Goal: Task Accomplishment & Management: Manage account settings

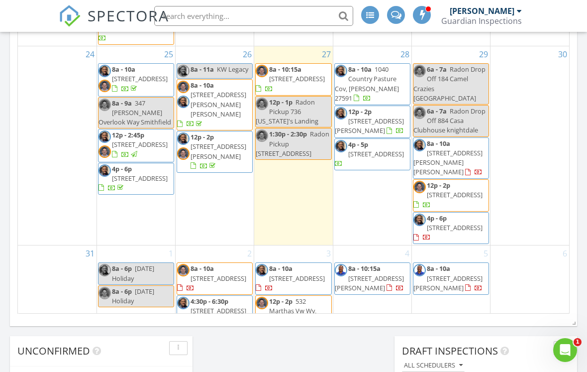
scroll to position [637, 0]
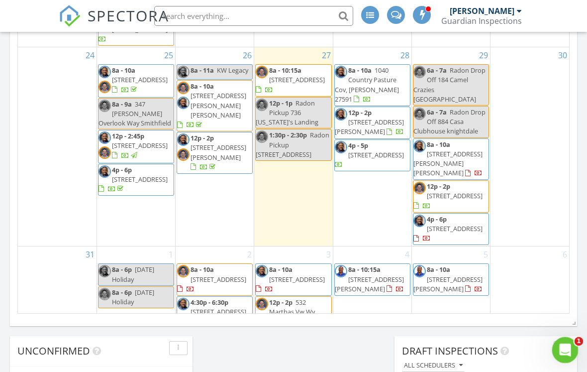
click at [563, 329] on icon "Open Intercom Messenger" at bounding box center [564, 348] width 16 height 16
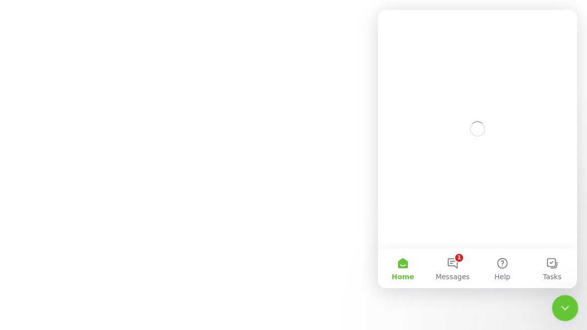
scroll to position [0, 0]
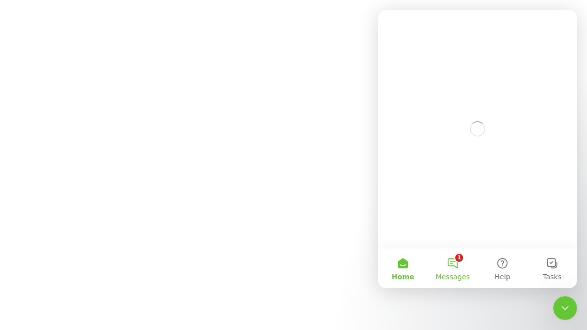
click at [463, 273] on span "Messages" at bounding box center [453, 276] width 34 height 7
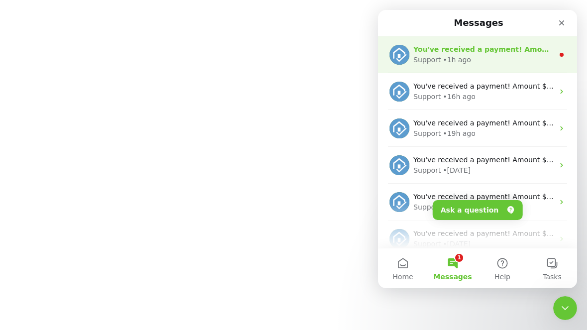
click at [501, 62] on div "Support • 1h ago" at bounding box center [483, 60] width 140 height 10
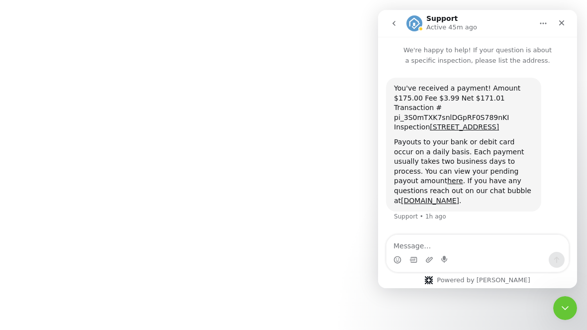
click at [17, 0] on html "SPECTORA Chris Tinsley Guardian Inspections Role: Inspector Change Role Dashboa…" at bounding box center [293, 0] width 587 height 0
click at [561, 304] on icon "Close Intercom Messenger" at bounding box center [564, 306] width 12 height 12
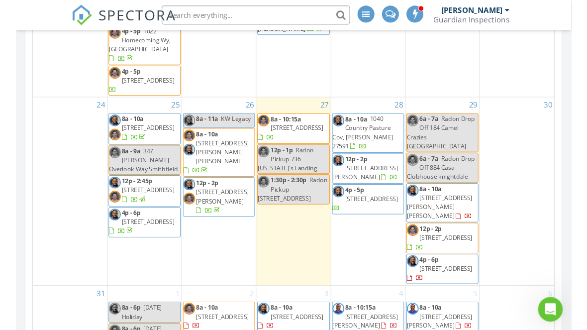
scroll to position [568, 0]
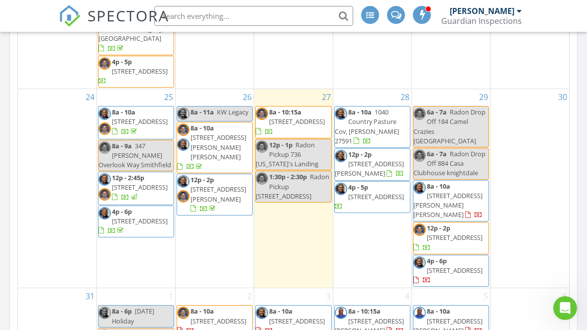
click at [150, 126] on span "[STREET_ADDRESS]" at bounding box center [140, 121] width 56 height 9
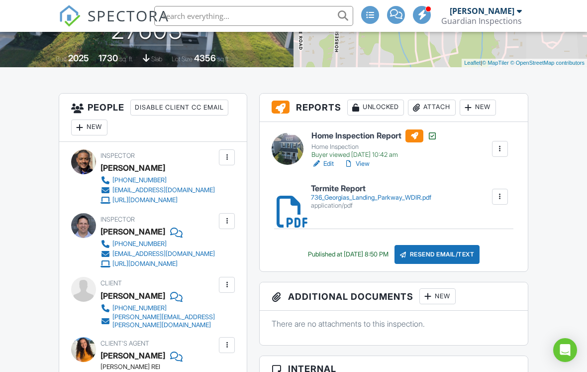
click at [432, 107] on div "Attach" at bounding box center [432, 107] width 48 height 16
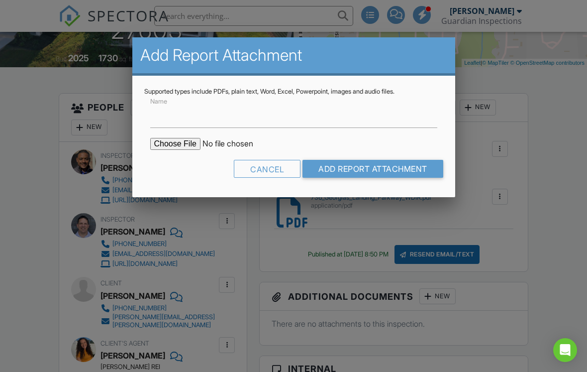
click at [167, 145] on input "file" at bounding box center [234, 144] width 169 height 12
type input "C:\fakepath\736-Georgias-Landing-Pkwy_RadonReport.pdf"
click at [282, 105] on input "Name" at bounding box center [293, 115] width 287 height 24
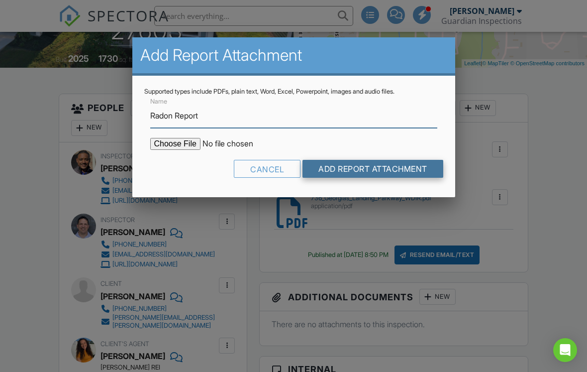
type input "Radon Report"
click at [386, 167] on input "Add Report Attachment" at bounding box center [372, 169] width 141 height 18
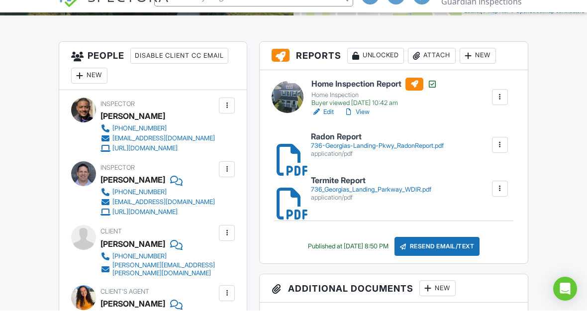
scroll to position [261, 0]
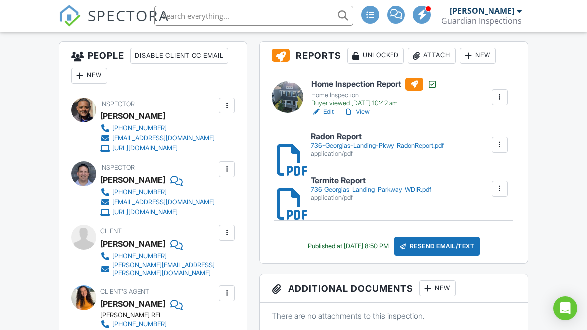
click at [458, 248] on div "Resend Email/Text" at bounding box center [437, 246] width 86 height 19
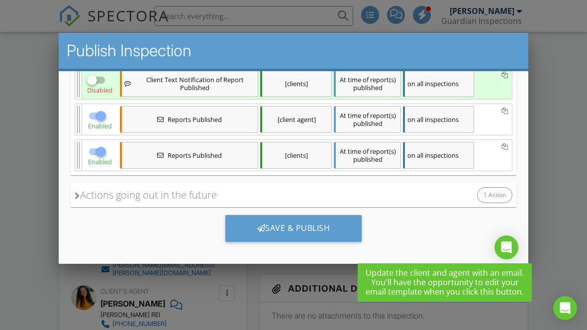
scroll to position [200, 0]
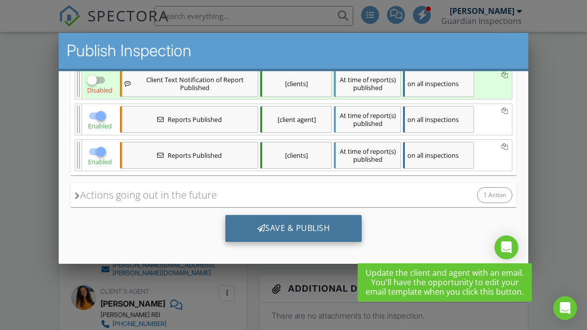
click at [305, 227] on div "Save & Publish" at bounding box center [293, 228] width 137 height 27
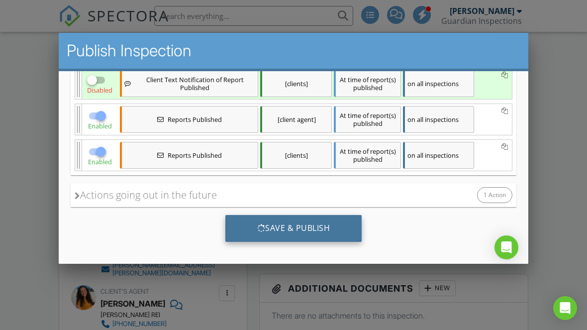
click at [315, 228] on div "Save & Publish" at bounding box center [293, 228] width 137 height 27
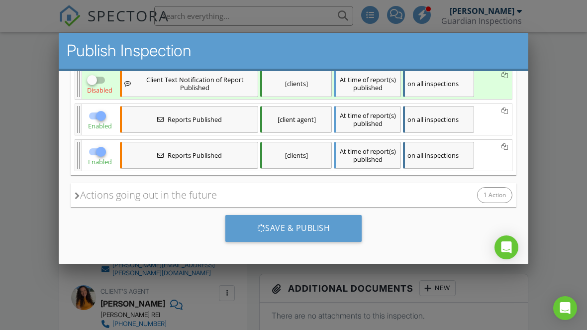
click at [30, 218] on div at bounding box center [293, 156] width 587 height 412
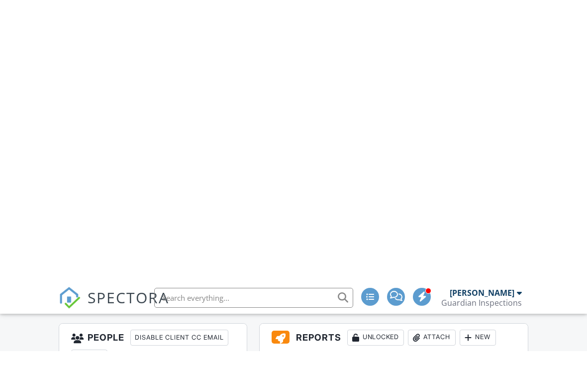
scroll to position [0, 0]
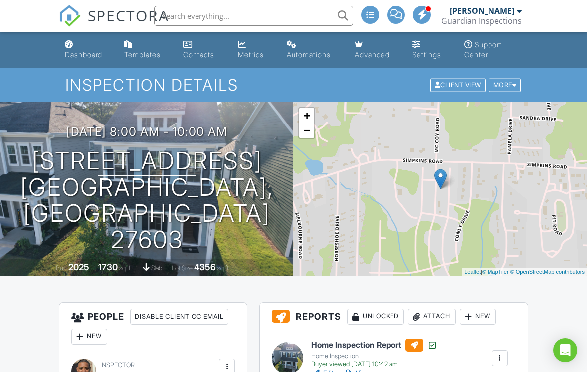
click at [74, 39] on link "Dashboard" at bounding box center [87, 50] width 52 height 28
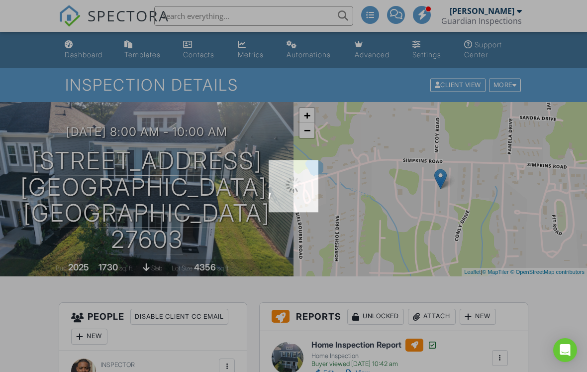
click at [81, 3] on div at bounding box center [293, 186] width 587 height 372
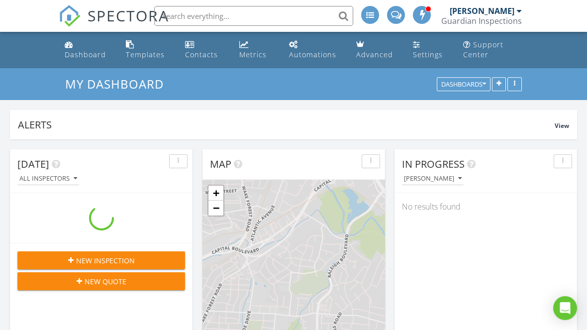
scroll to position [906, 587]
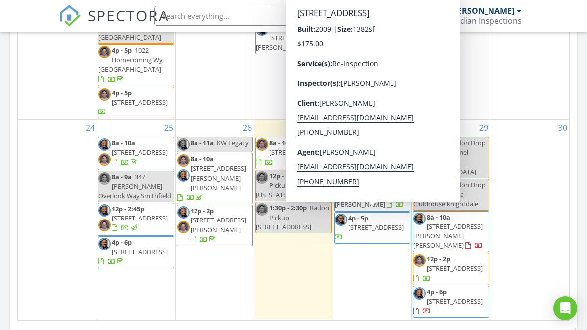
scroll to position [572, 0]
click at [14, 254] on div "[DATE] [DATE] list day week cal wk 4 wk month Sun Mon Tue Wed Thu Fri Sat 27 28…" at bounding box center [293, 102] width 567 height 452
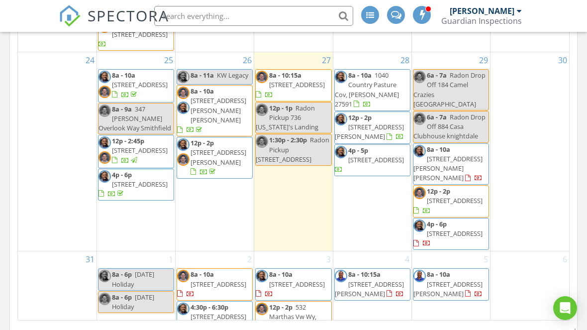
scroll to position [637, 0]
